Goal: Use online tool/utility: Use online tool/utility

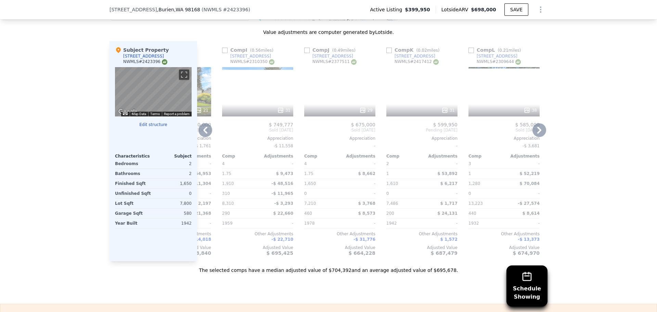
scroll to position [0, 652]
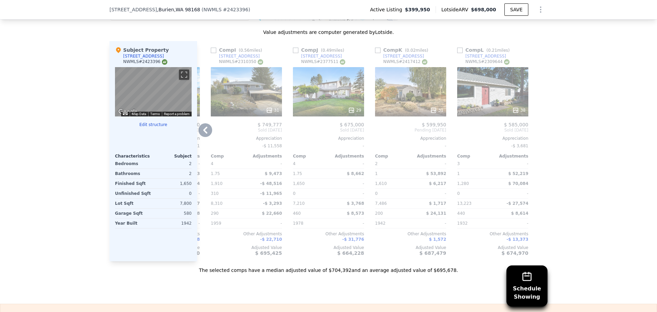
click at [415, 94] on div "31" at bounding box center [410, 91] width 71 height 49
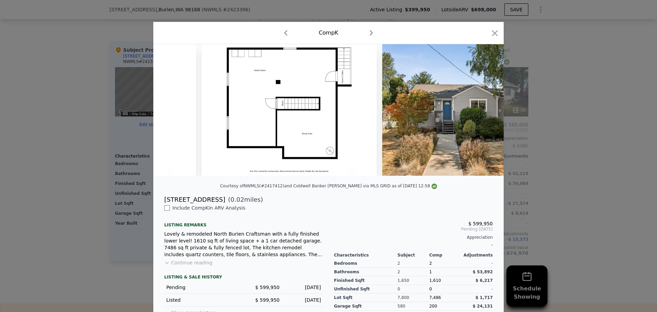
scroll to position [0, 5692]
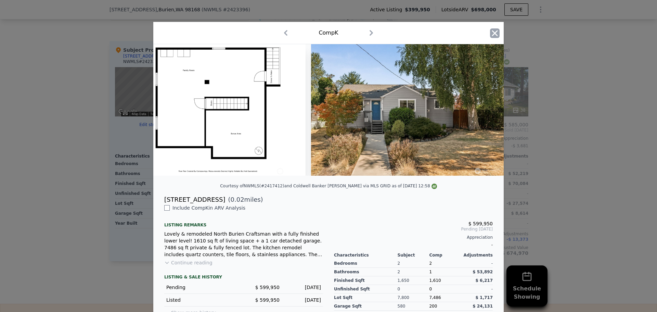
click at [495, 36] on icon "button" at bounding box center [495, 33] width 6 height 6
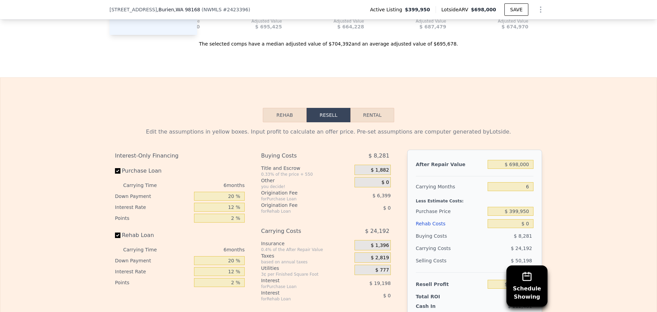
scroll to position [913, 0]
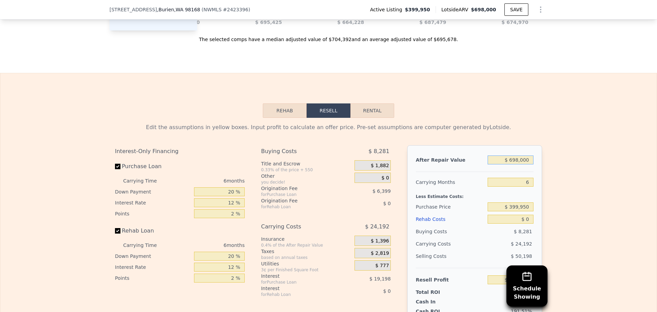
click at [526, 164] on input "$ 698,000" at bounding box center [511, 159] width 46 height 9
type input "$ 5"
type input "-$ 431,572"
type input "$ 57"
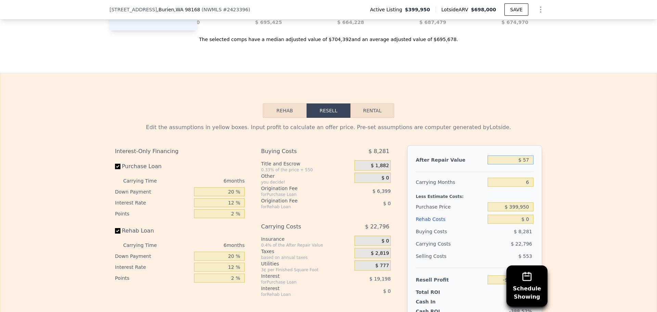
type input "-$ 431,523"
type input "$ 575"
type input "-$ 431,043"
type input "$ 5,750"
type input "-$ 426,248"
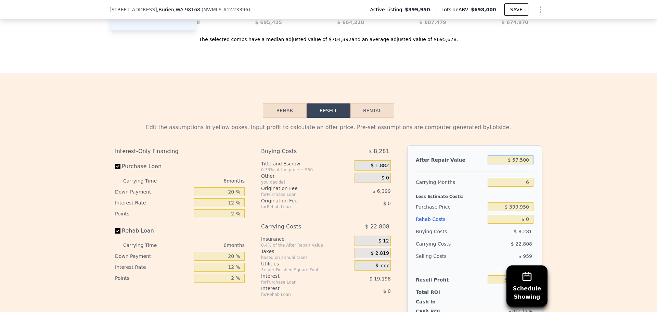
type input "$ 575,000"
type input "$ 101,373"
type input "$ 575,000"
click at [525, 187] on input "6" at bounding box center [511, 182] width 46 height 9
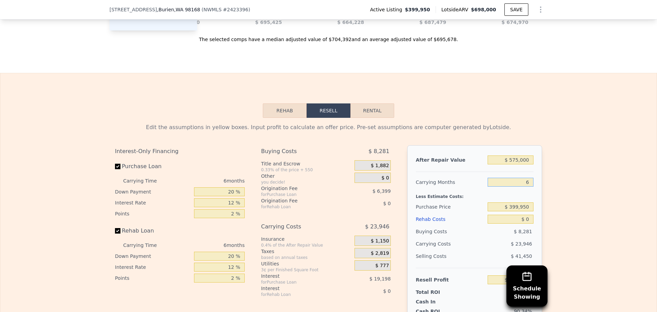
type input "5"
type input "$ 105,364"
type input "5"
click at [529, 211] on input "$ 399,950" at bounding box center [511, 206] width 46 height 9
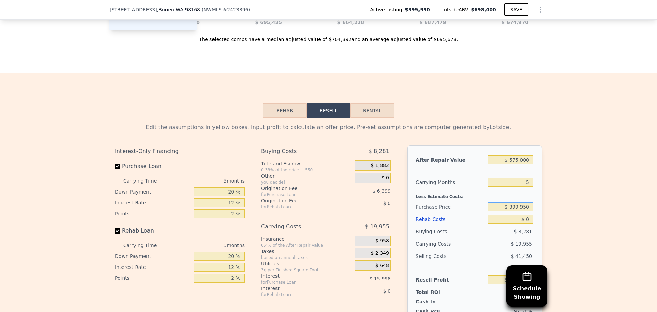
type input "$ 2"
type input "$ 425,000"
click at [518, 224] on input "$ 0" at bounding box center [511, 219] width 46 height 9
type input "$ 78,830"
click at [518, 224] on input "$ 0" at bounding box center [511, 219] width 46 height 9
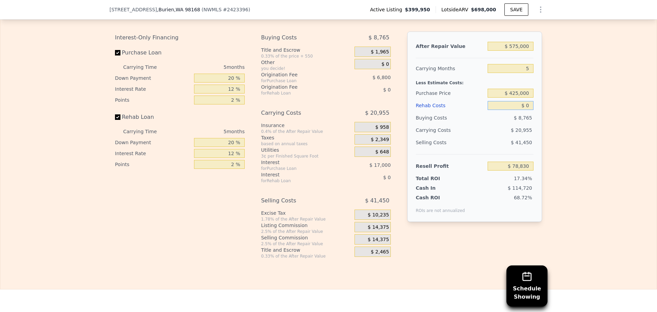
scroll to position [1027, 0]
click at [521, 110] on input "$ 0" at bounding box center [511, 105] width 46 height 9
type input "$ 7"
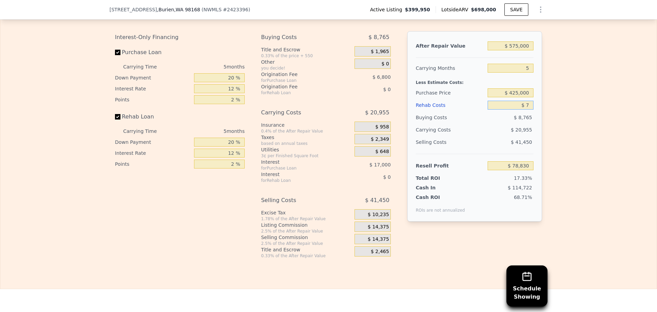
type input "$ 78,823"
type input "$ 75"
type input "$ 78,749"
type input "$ 75,000"
type input "-$ 370"
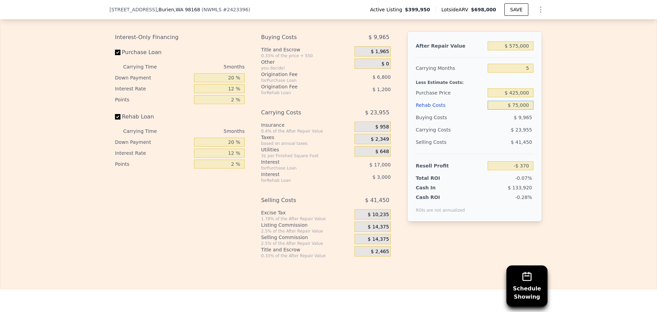
type input "$ 75,000"
click at [456, 164] on div "Resell Profit -$ 370" at bounding box center [475, 163] width 118 height 18
click at [378, 230] on span "$ 14,375" at bounding box center [378, 227] width 21 height 6
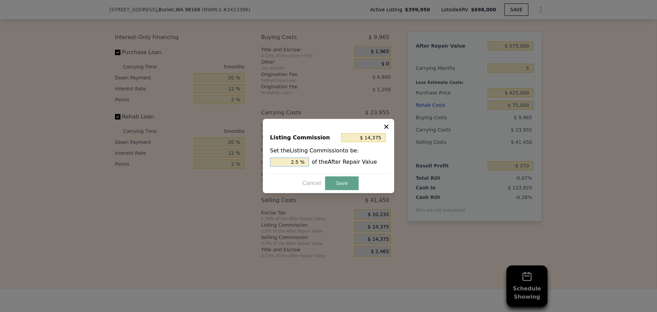
click at [293, 164] on input "2.5 %" at bounding box center [289, 161] width 39 height 9
type input "$ 5,750"
type input "1 %"
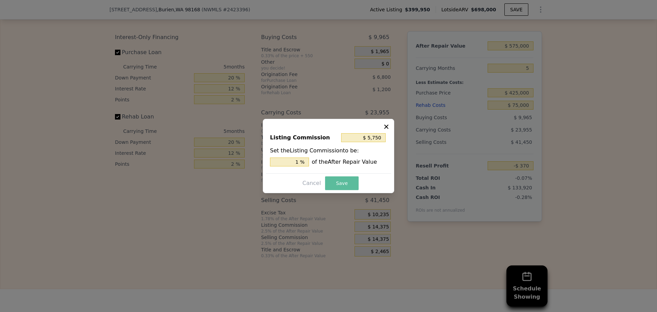
click at [342, 179] on button "Save" at bounding box center [342, 183] width 34 height 14
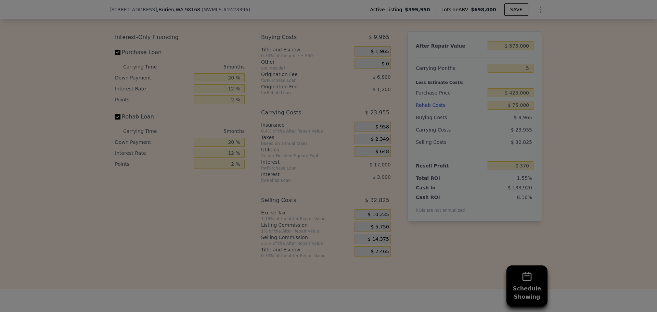
type input "$ 8,255"
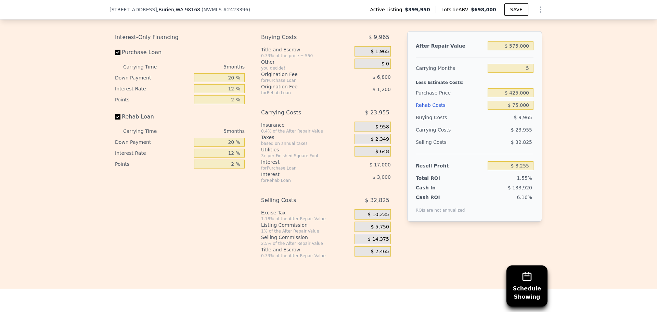
drag, startPoint x: 391, startPoint y: 110, endPoint x: 394, endPoint y: 104, distance: 6.9
